Goal: Information Seeking & Learning: Learn about a topic

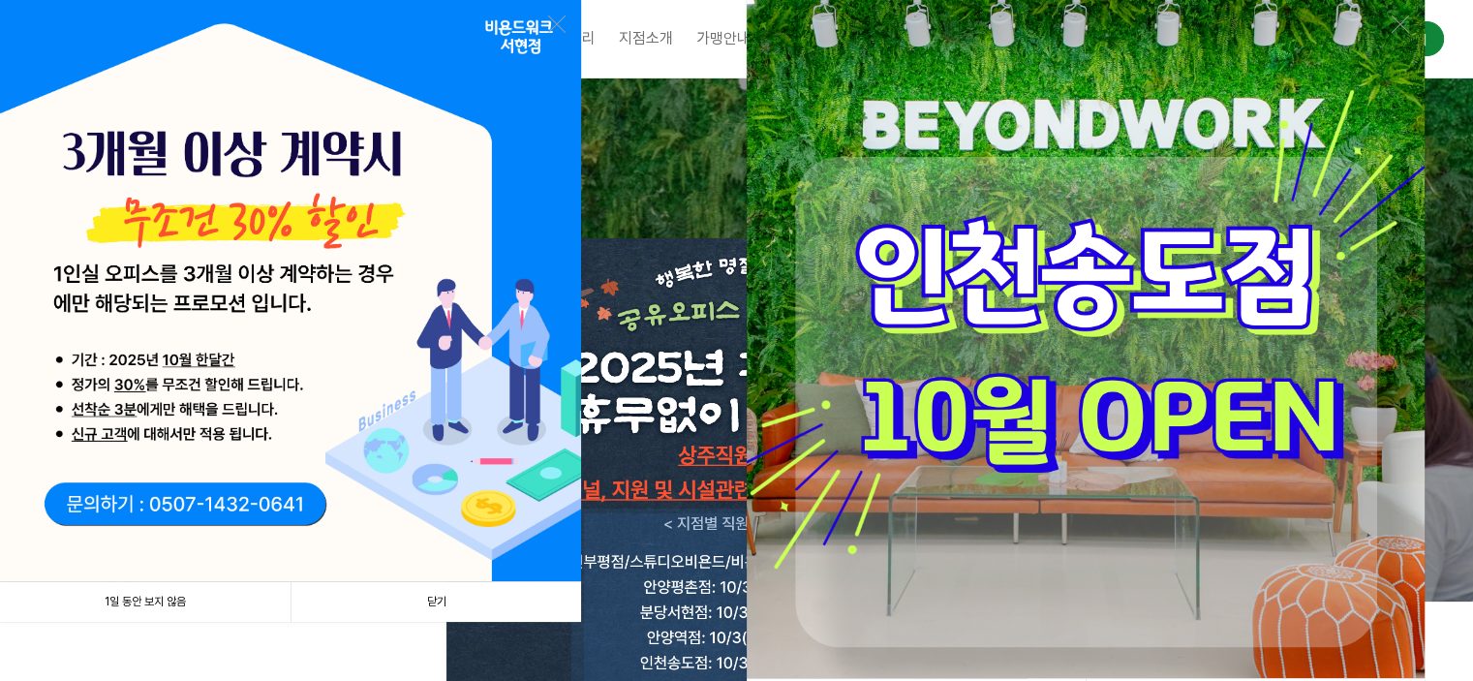
click at [182, 596] on link "1일 동안 보지 않음" at bounding box center [145, 602] width 290 height 40
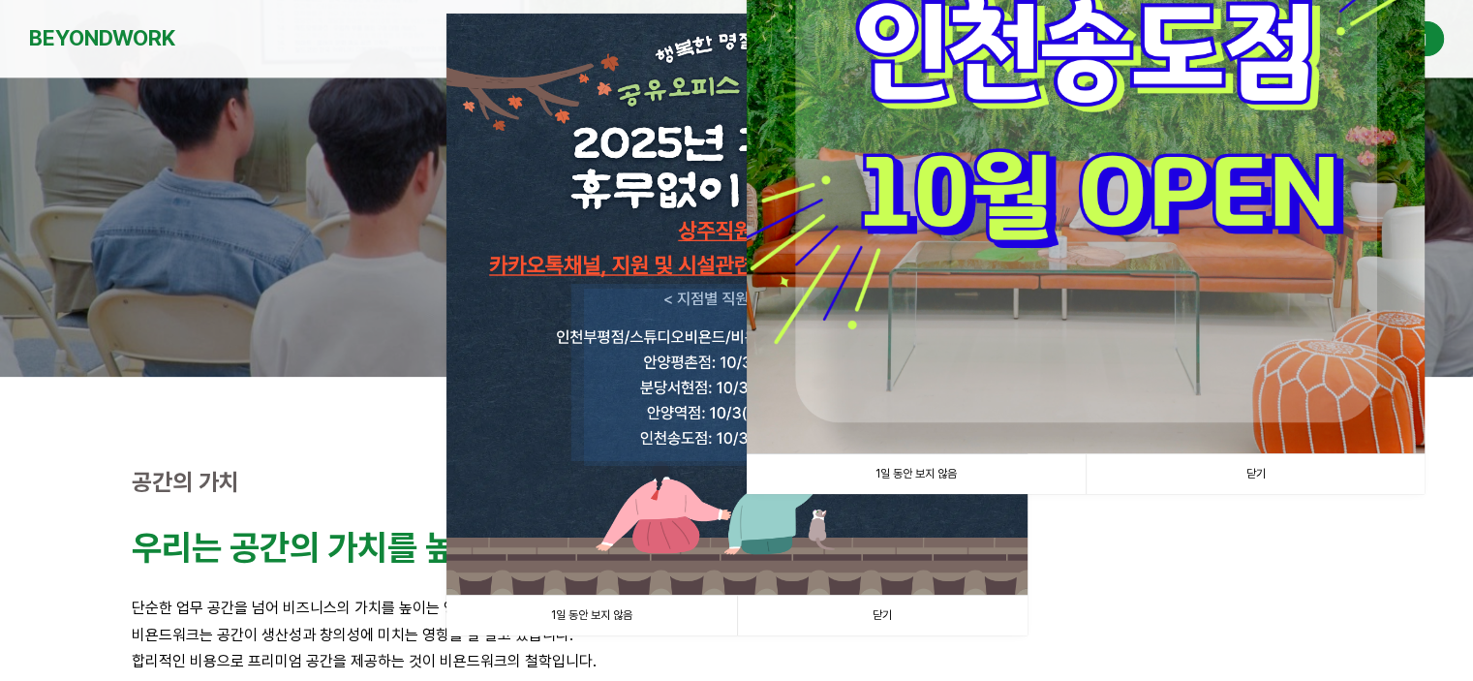
scroll to position [248, 0]
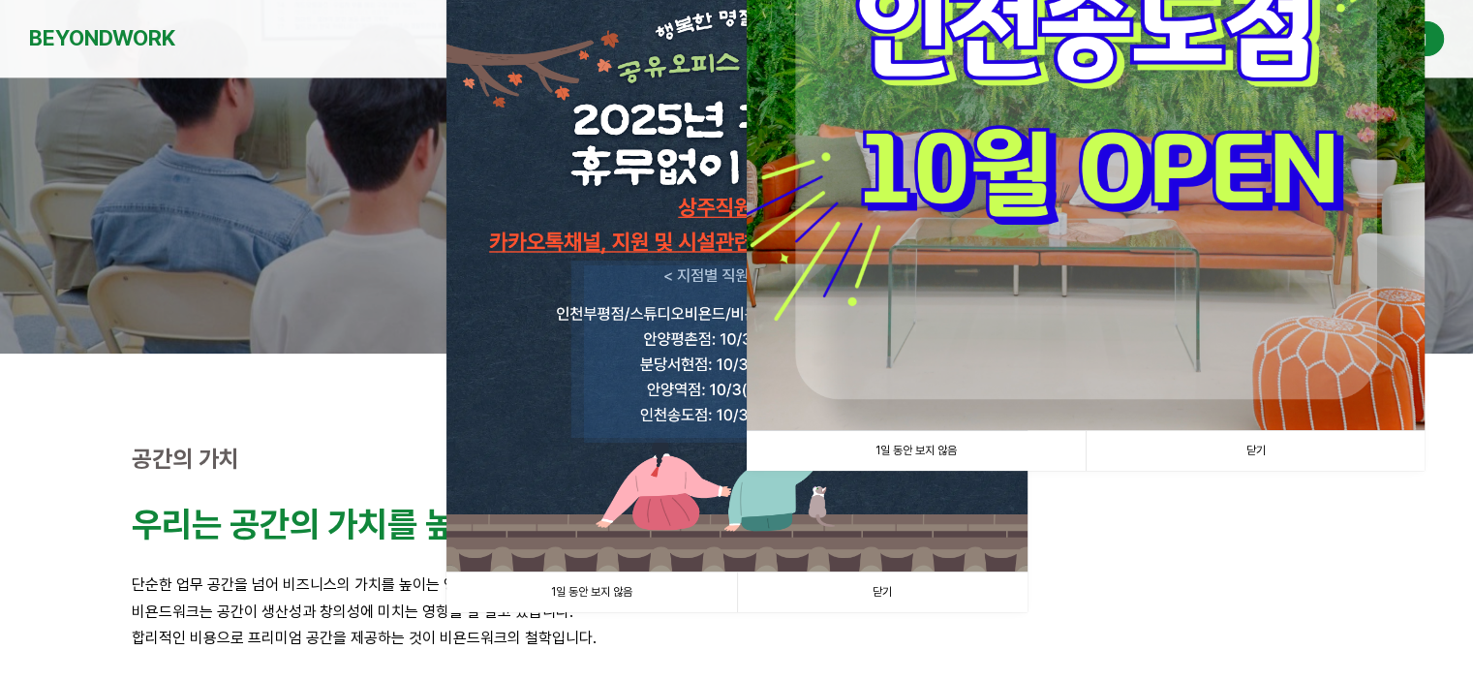
click at [1030, 443] on link "1일 동안 보지 않음" at bounding box center [916, 451] width 339 height 40
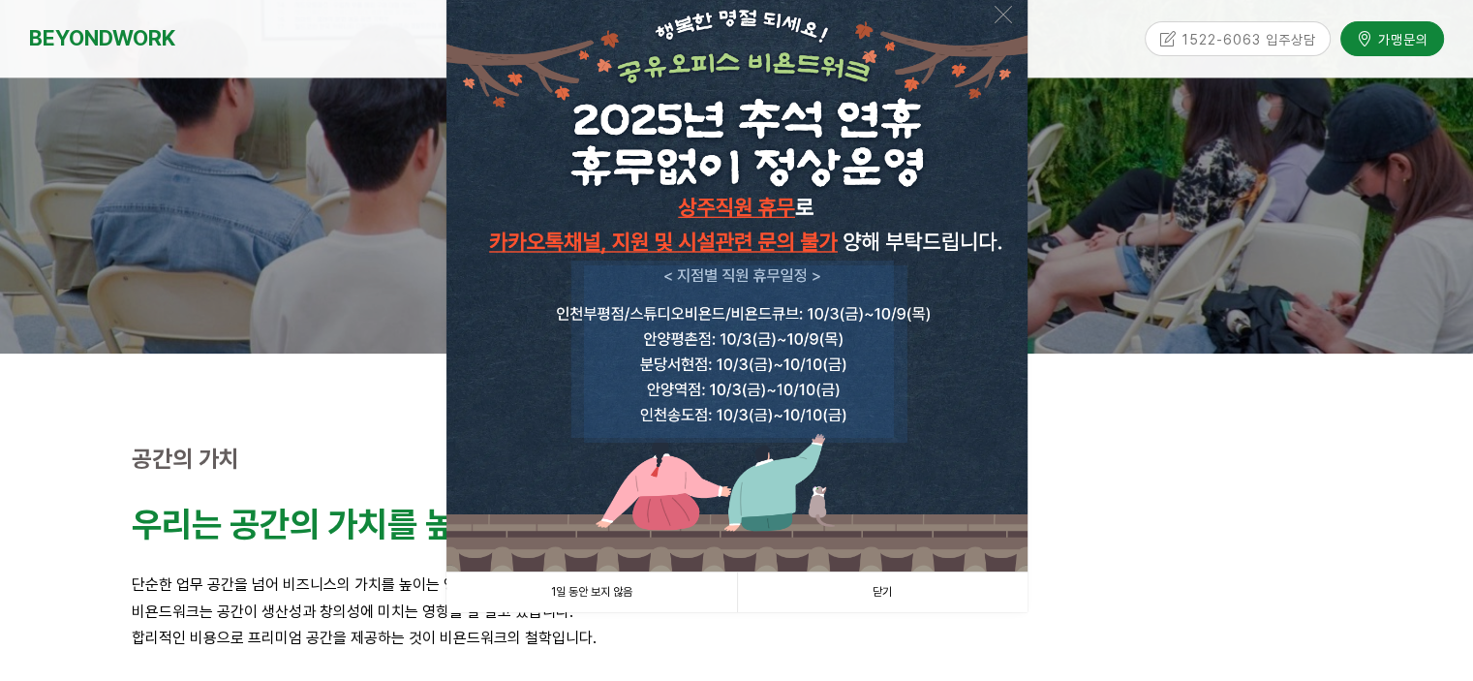
click at [576, 598] on link "1일 동안 보지 않음" at bounding box center [591, 592] width 290 height 40
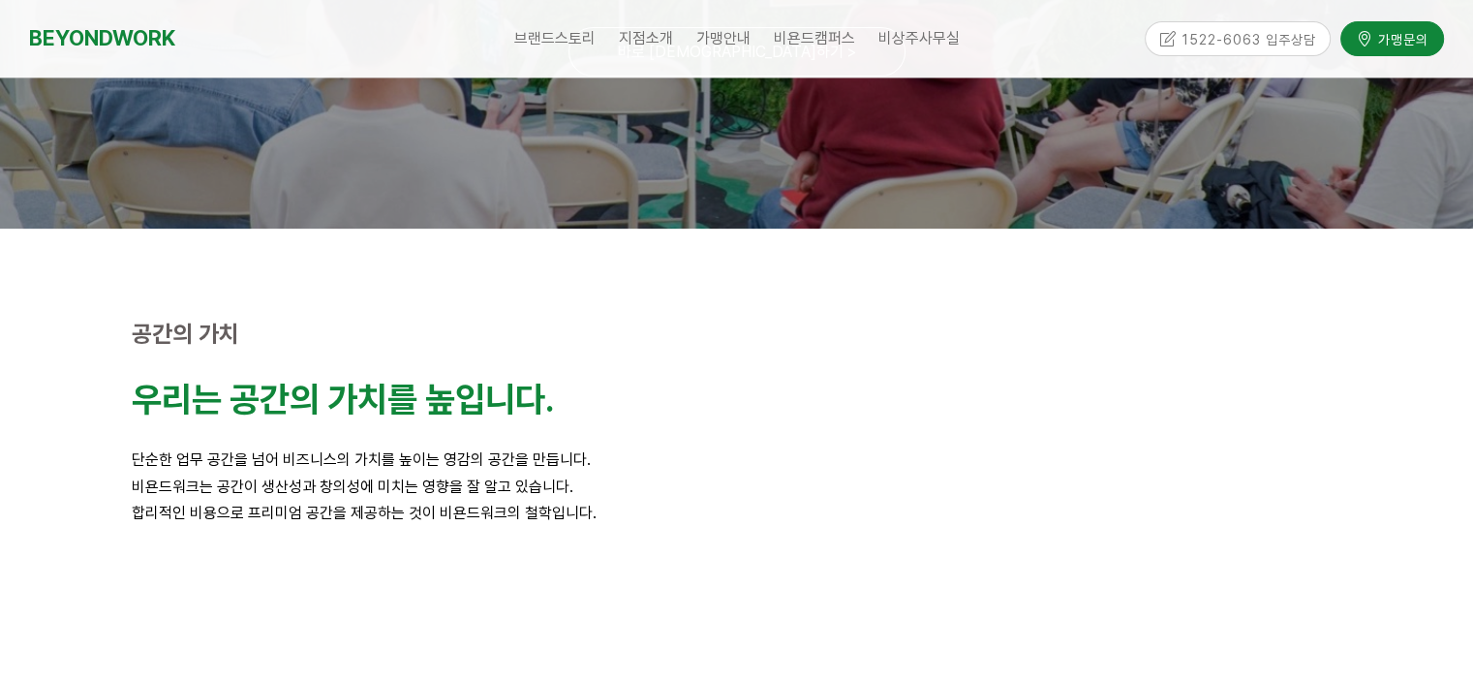
scroll to position [608, 0]
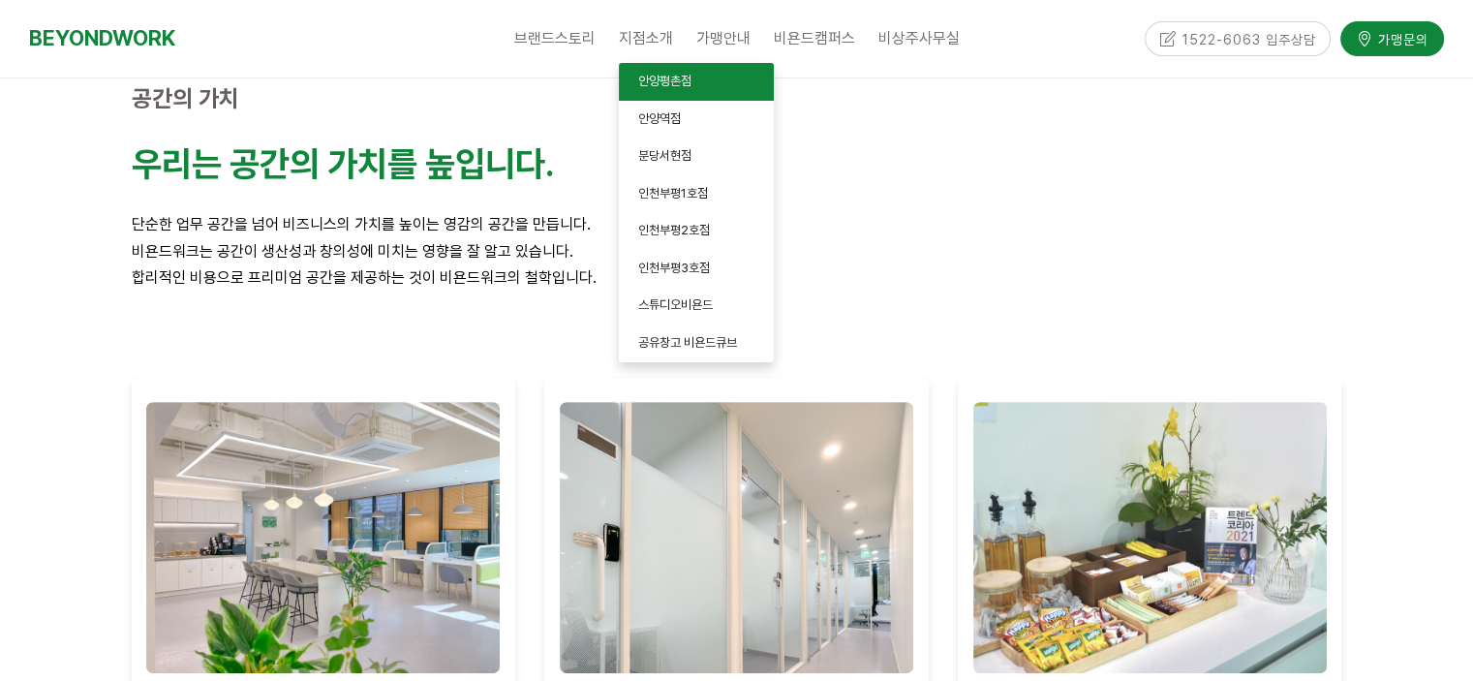
click at [655, 73] on link "안양평촌점" at bounding box center [696, 82] width 155 height 38
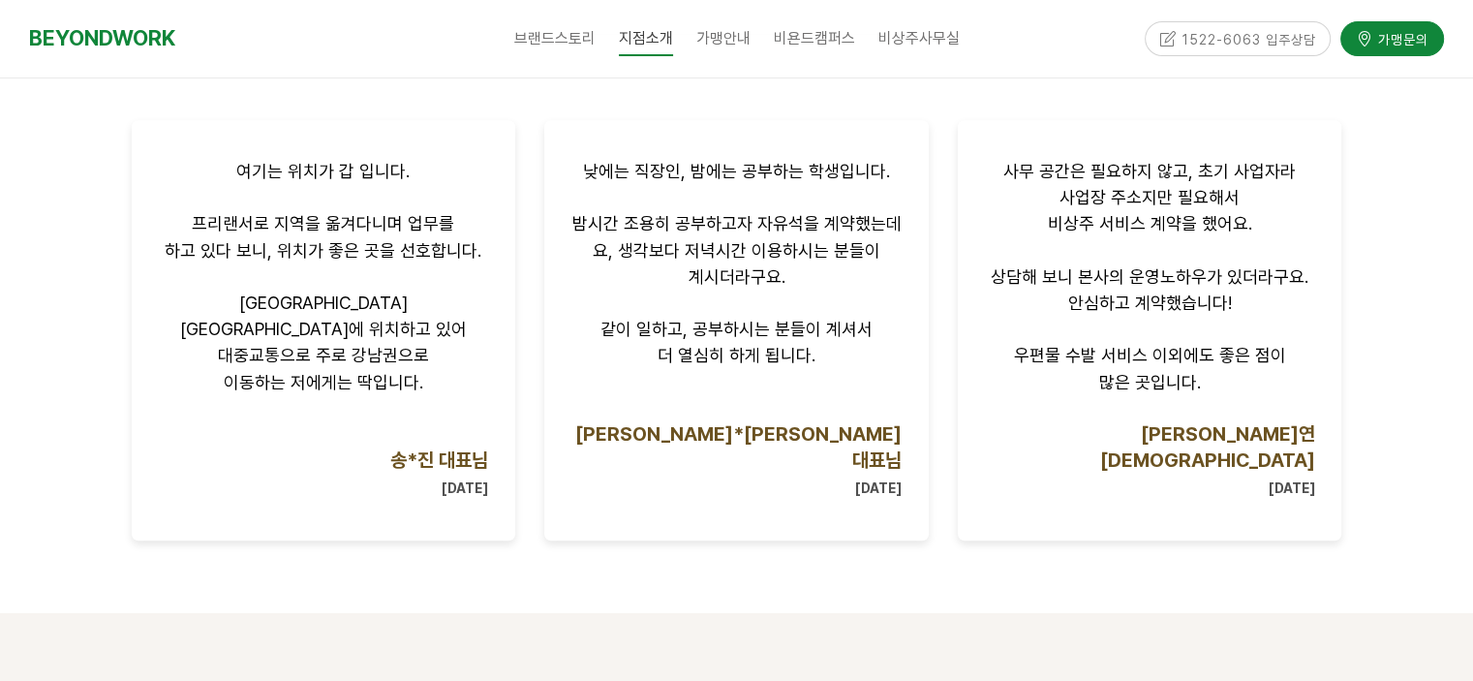
scroll to position [2432, 0]
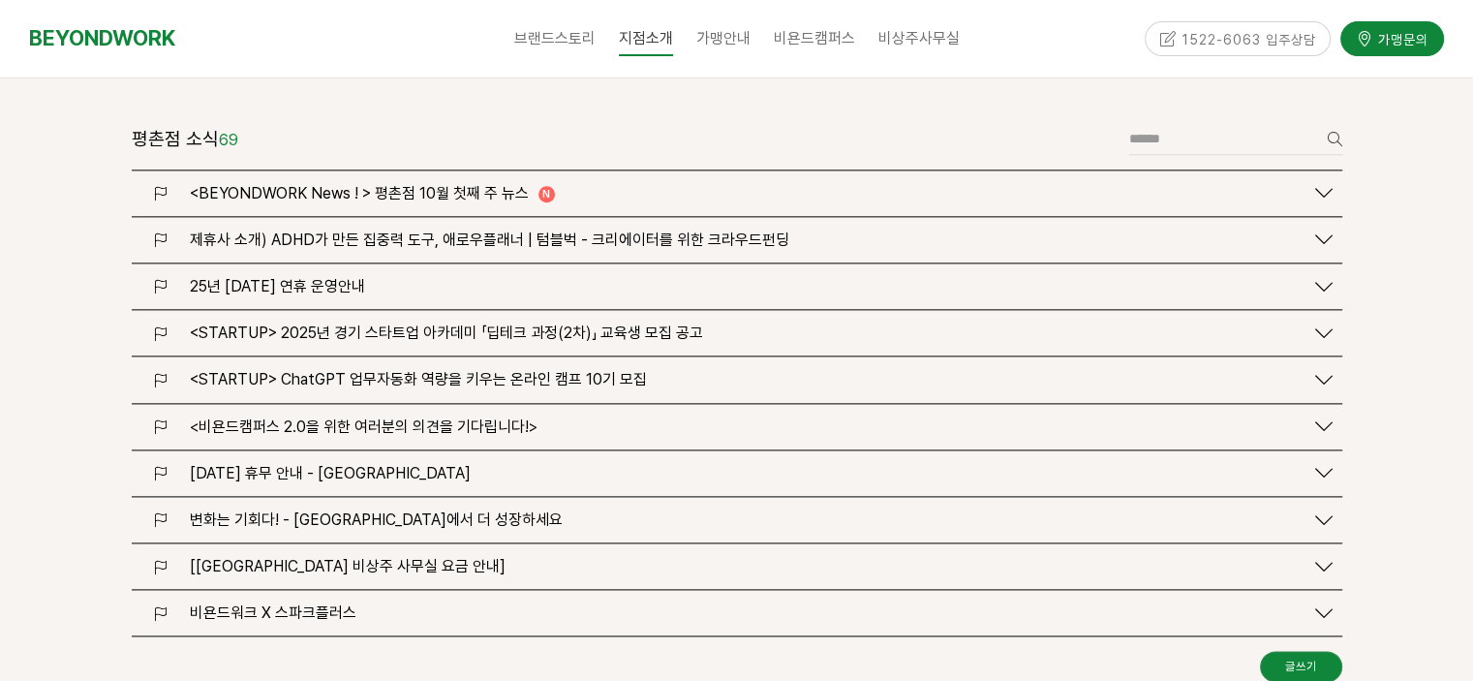
click at [436, 464] on span "[DATE] 휴무 안내 - [GEOGRAPHIC_DATA]" at bounding box center [330, 473] width 281 height 18
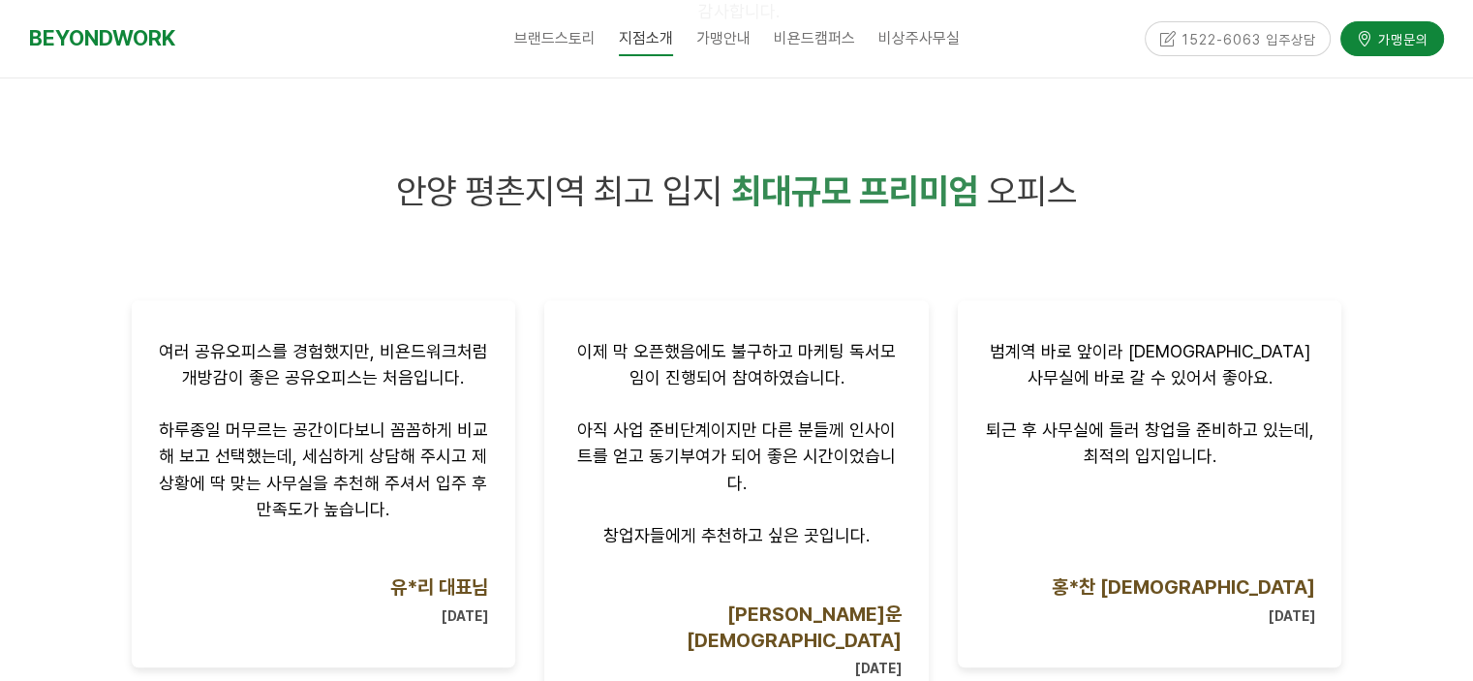
scroll to position [356, 0]
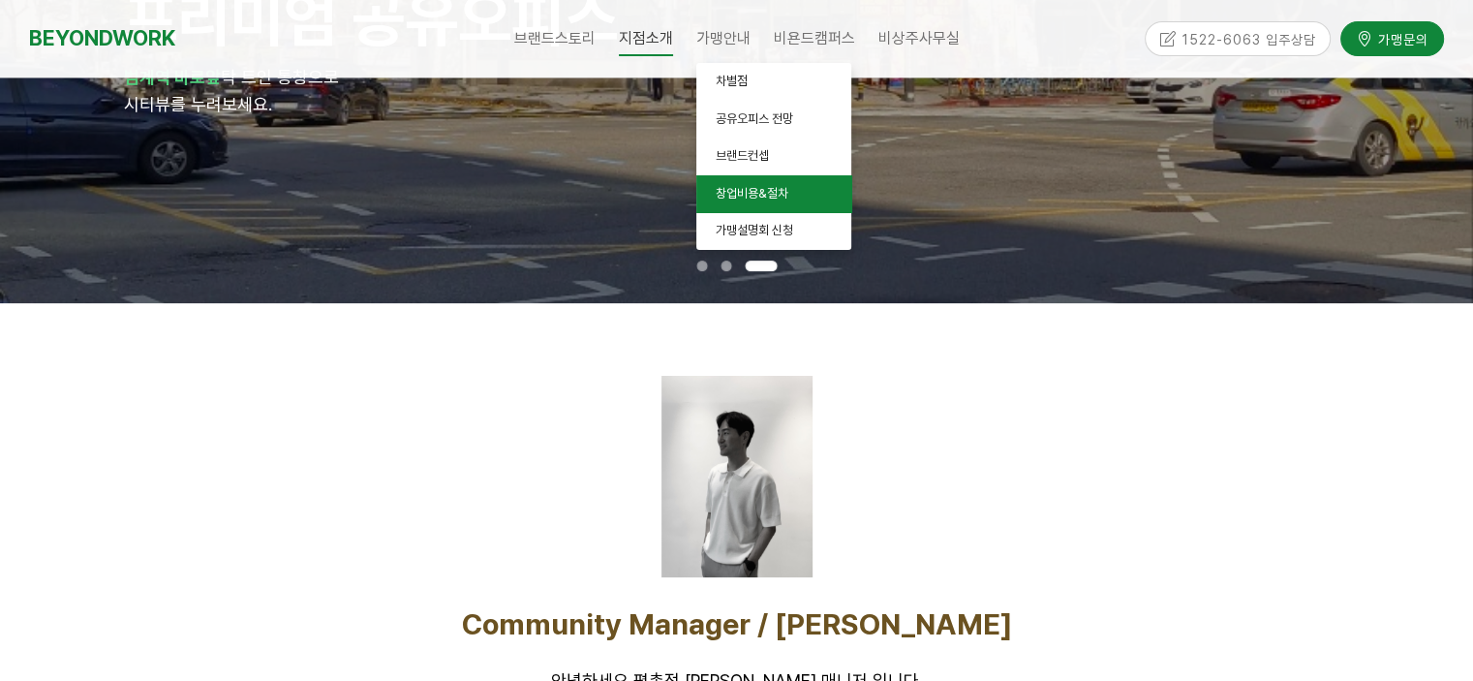
click at [748, 189] on span "창업비용&절차" at bounding box center [752, 193] width 73 height 15
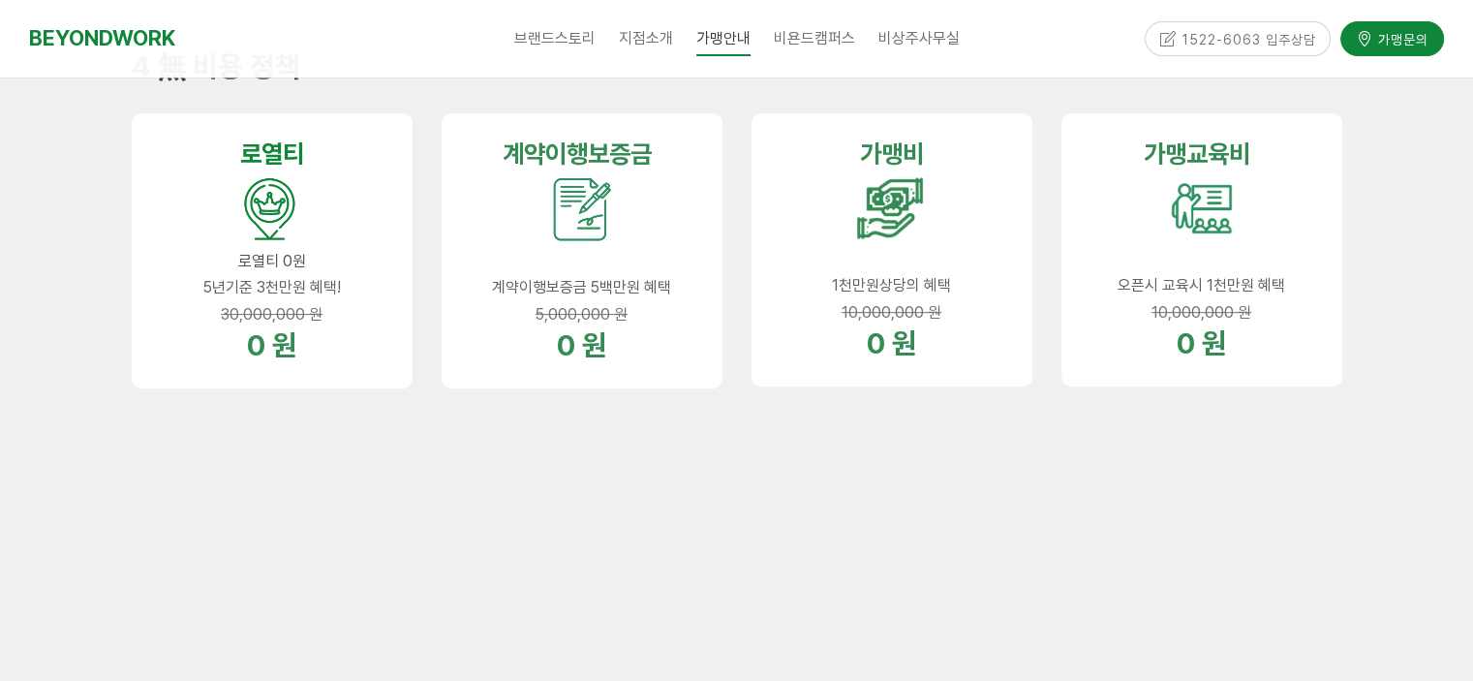
scroll to position [707, 0]
